Goal: Task Accomplishment & Management: Complete application form

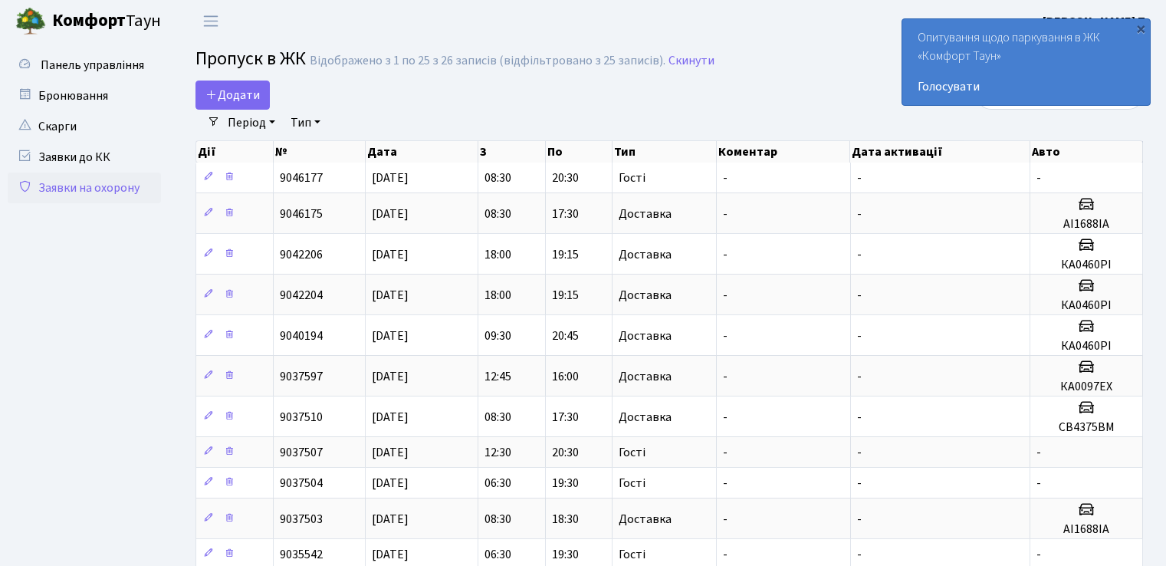
select select "25"
click at [242, 87] on span "Додати" at bounding box center [233, 95] width 54 height 17
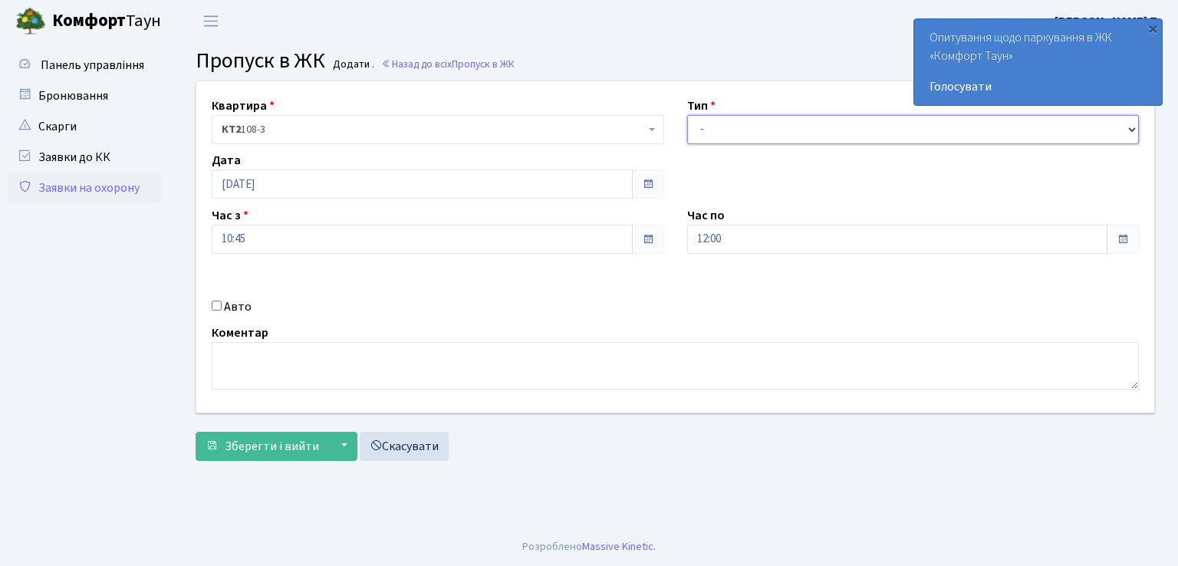
click at [771, 126] on select "- Доставка Таксі Гості Сервіс" at bounding box center [913, 129] width 452 height 29
select select "1"
click at [687, 115] on select "- Доставка Таксі Гості Сервіс" at bounding box center [913, 129] width 452 height 29
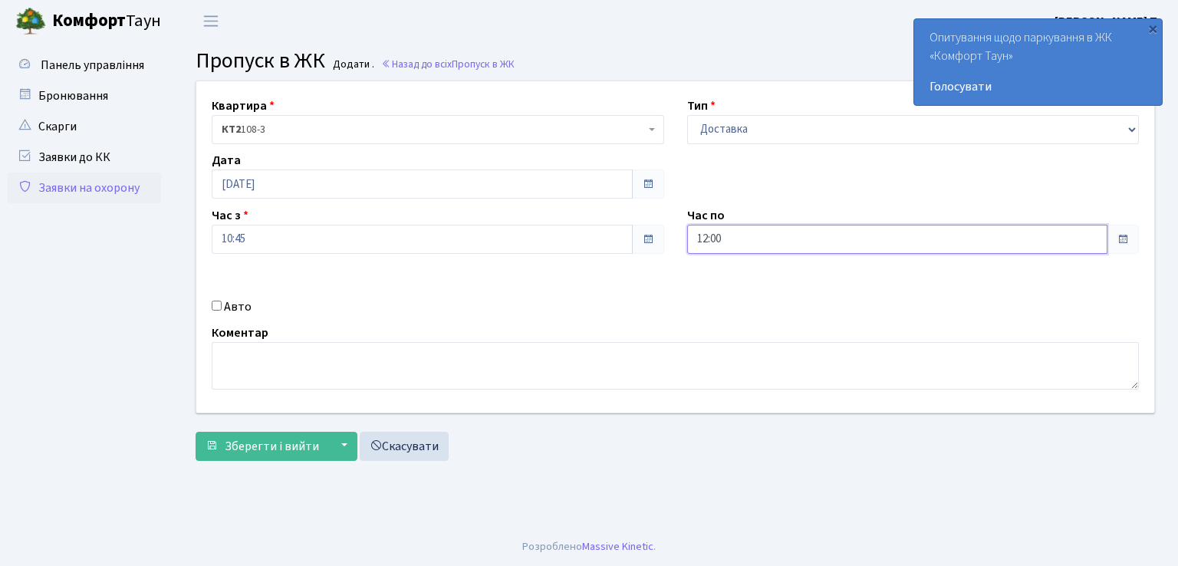
click at [763, 240] on input "12:00" at bounding box center [897, 239] width 421 height 29
click at [729, 298] on icon at bounding box center [729, 291] width 41 height 41
click at [727, 296] on icon at bounding box center [729, 291] width 41 height 41
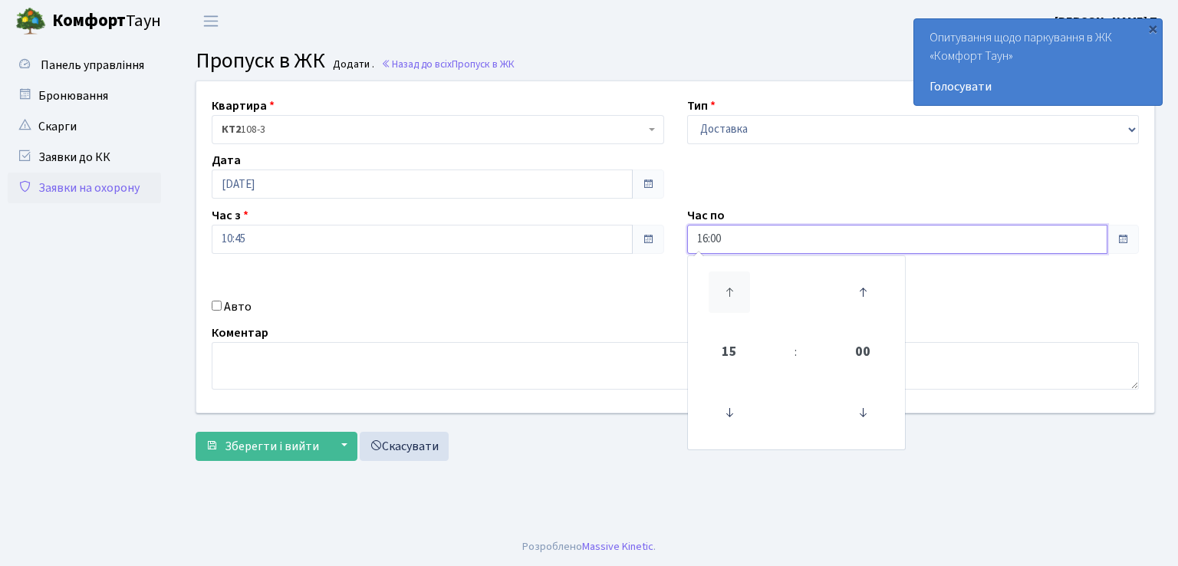
click at [727, 296] on icon at bounding box center [729, 291] width 41 height 41
type input "18:00"
click at [217, 302] on input "Авто" at bounding box center [217, 306] width 10 height 10
checkbox input "true"
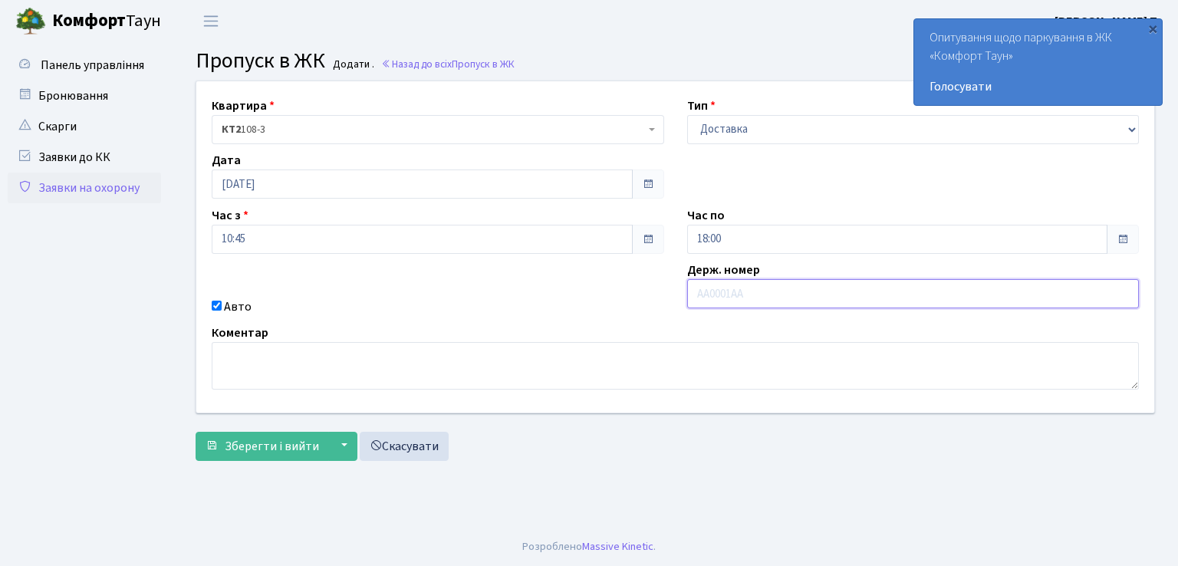
click at [727, 292] on input "text" at bounding box center [913, 293] width 452 height 29
type input "АН3968ІВ"
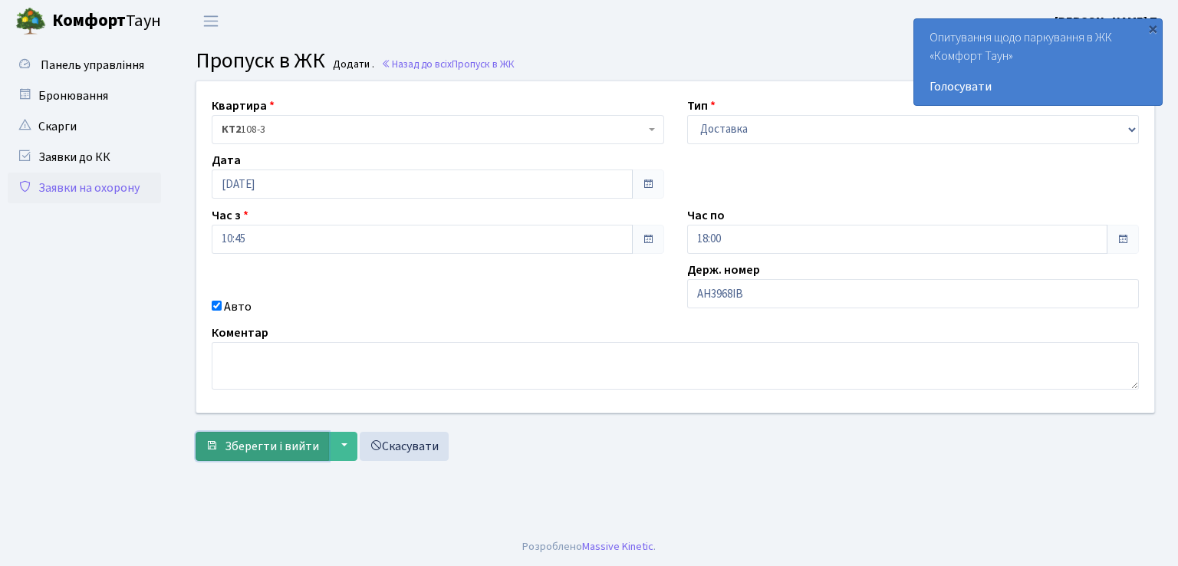
click at [271, 454] on button "Зберегти і вийти" at bounding box center [262, 446] width 133 height 29
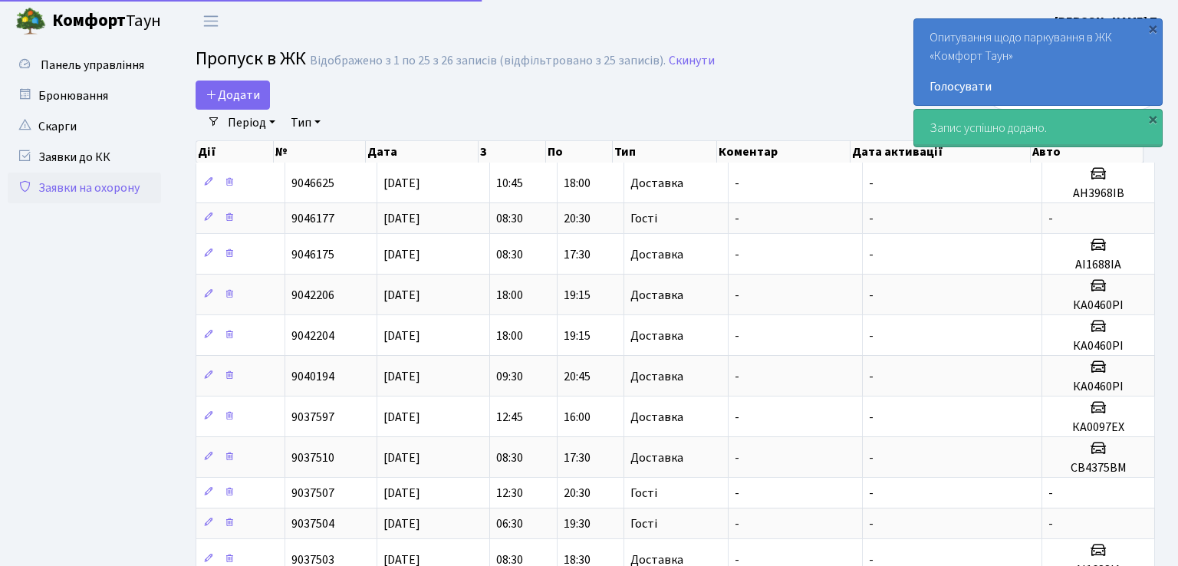
select select "25"
